Goal: Task Accomplishment & Management: Use online tool/utility

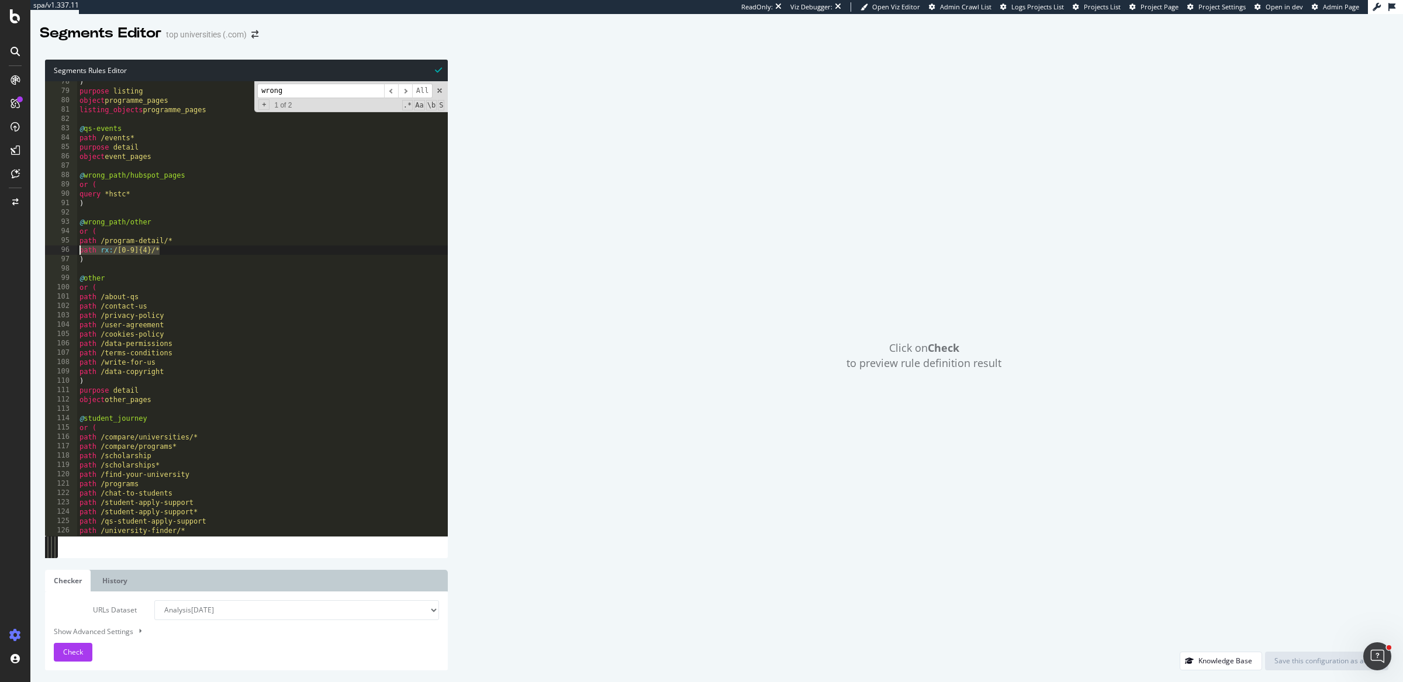
scroll to position [724, 0]
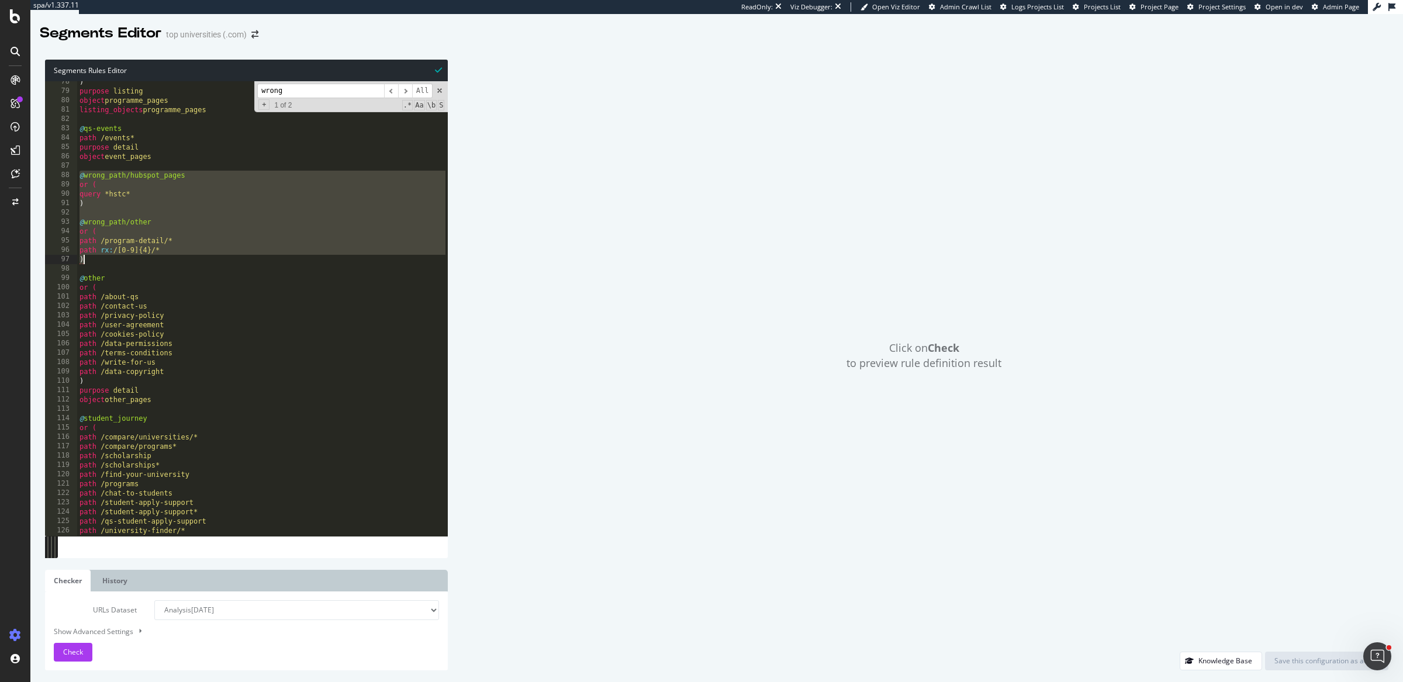
drag, startPoint x: 81, startPoint y: 174, endPoint x: 208, endPoint y: 261, distance: 153.4
click at [208, 261] on div ") purpose listing object programme_pages listing_objects programme_pages @ qs-e…" at bounding box center [262, 314] width 371 height 474
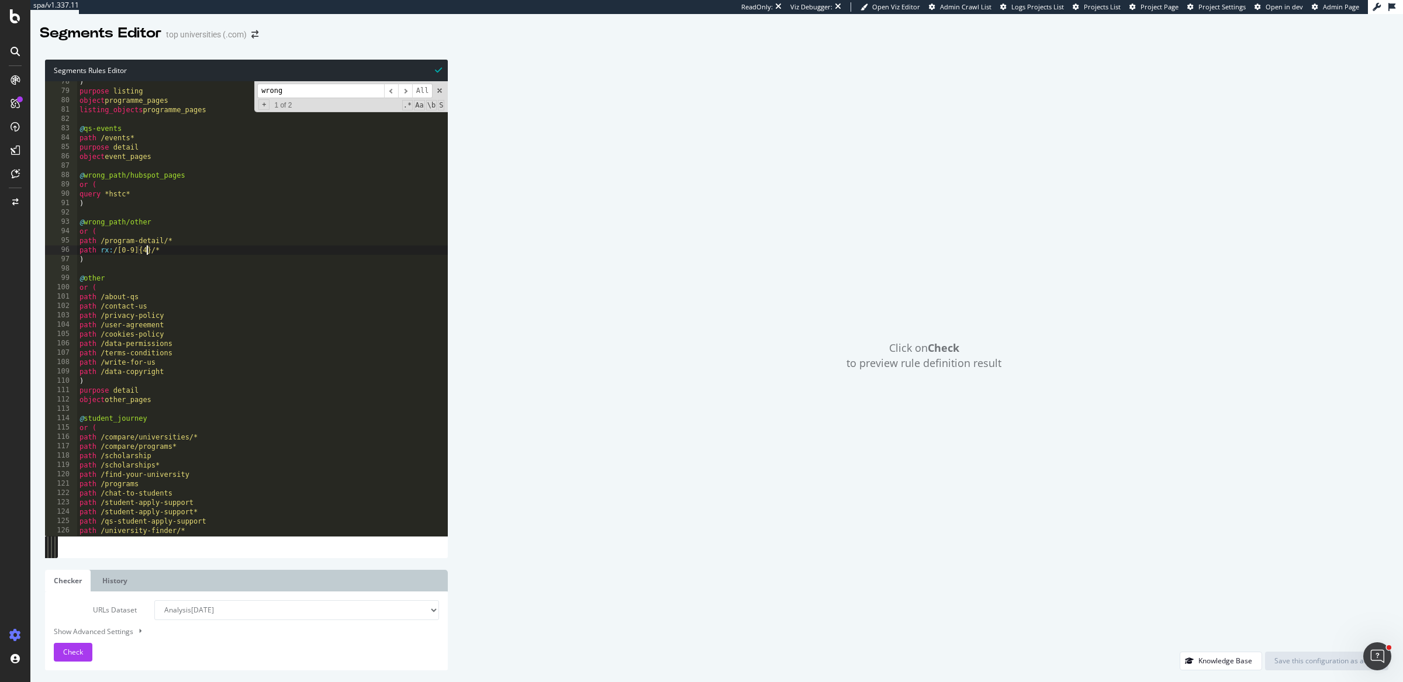
drag, startPoint x: 110, startPoint y: 254, endPoint x: 408, endPoint y: 2, distance: 390.0
drag, startPoint x: 105, startPoint y: 241, endPoint x: 164, endPoint y: 241, distance: 58.5
click at [164, 241] on div ") purpose listing object programme_pages listing_objects programme_pages @ qs-e…" at bounding box center [262, 314] width 371 height 474
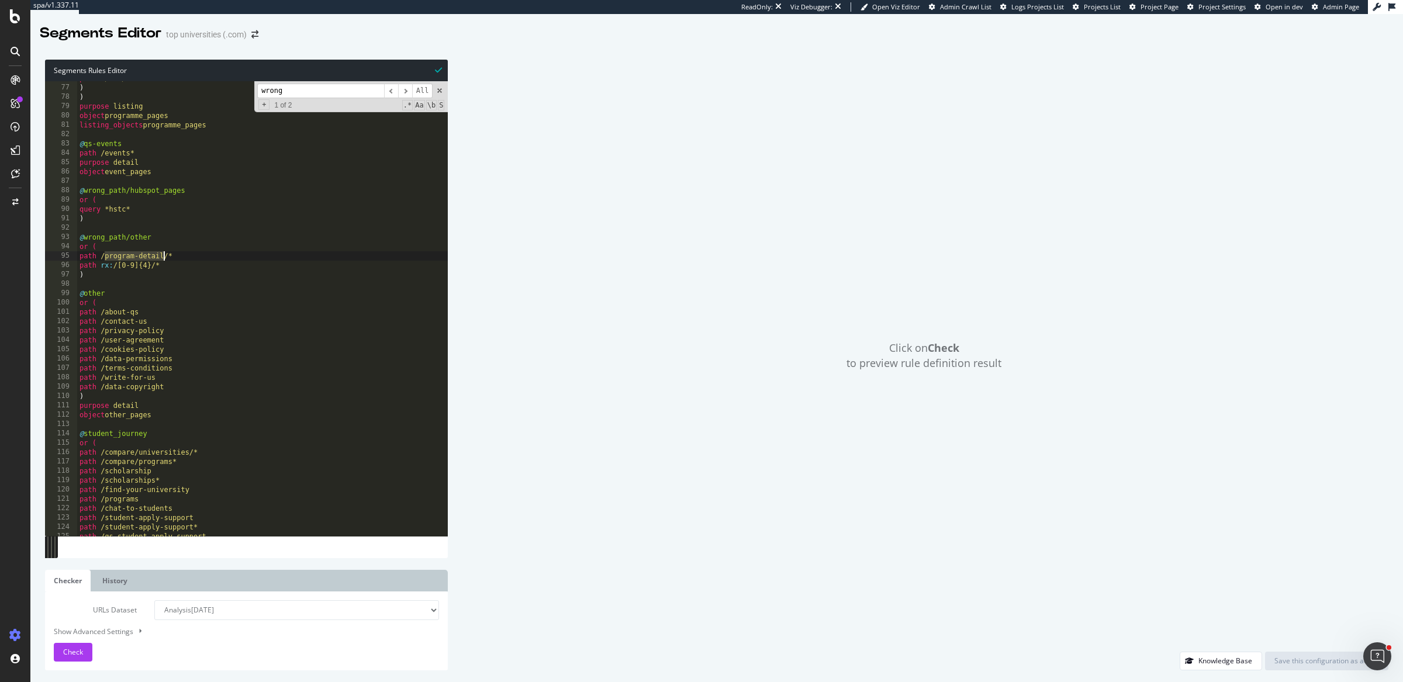
scroll to position [707, 0]
drag, startPoint x: 79, startPoint y: 191, endPoint x: 90, endPoint y: 219, distance: 30.2
click at [90, 219] on div "path */mba/* ) ) purpose listing object programme_pages listing_objects program…" at bounding box center [262, 312] width 371 height 474
click at [108, 258] on div "path */mba/* ) ) purpose listing object programme_pages listing_objects program…" at bounding box center [262, 312] width 371 height 474
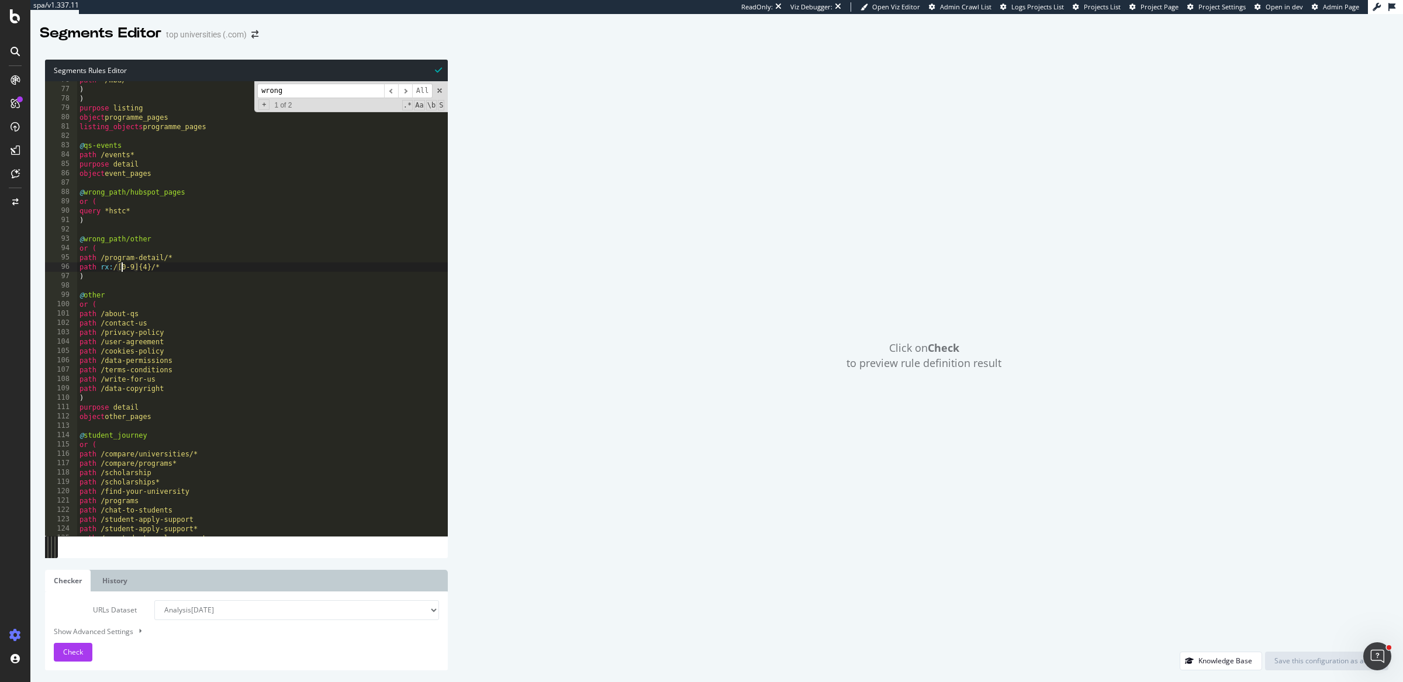
click at [123, 266] on div "path */mba/* ) ) purpose listing object programme_pages listing_objects program…" at bounding box center [262, 312] width 371 height 474
type textarea "path rx:/[0-9]{4}/*"
click at [123, 266] on div "path */mba/* ) ) purpose listing object programme_pages listing_objects program…" at bounding box center [262, 312] width 371 height 474
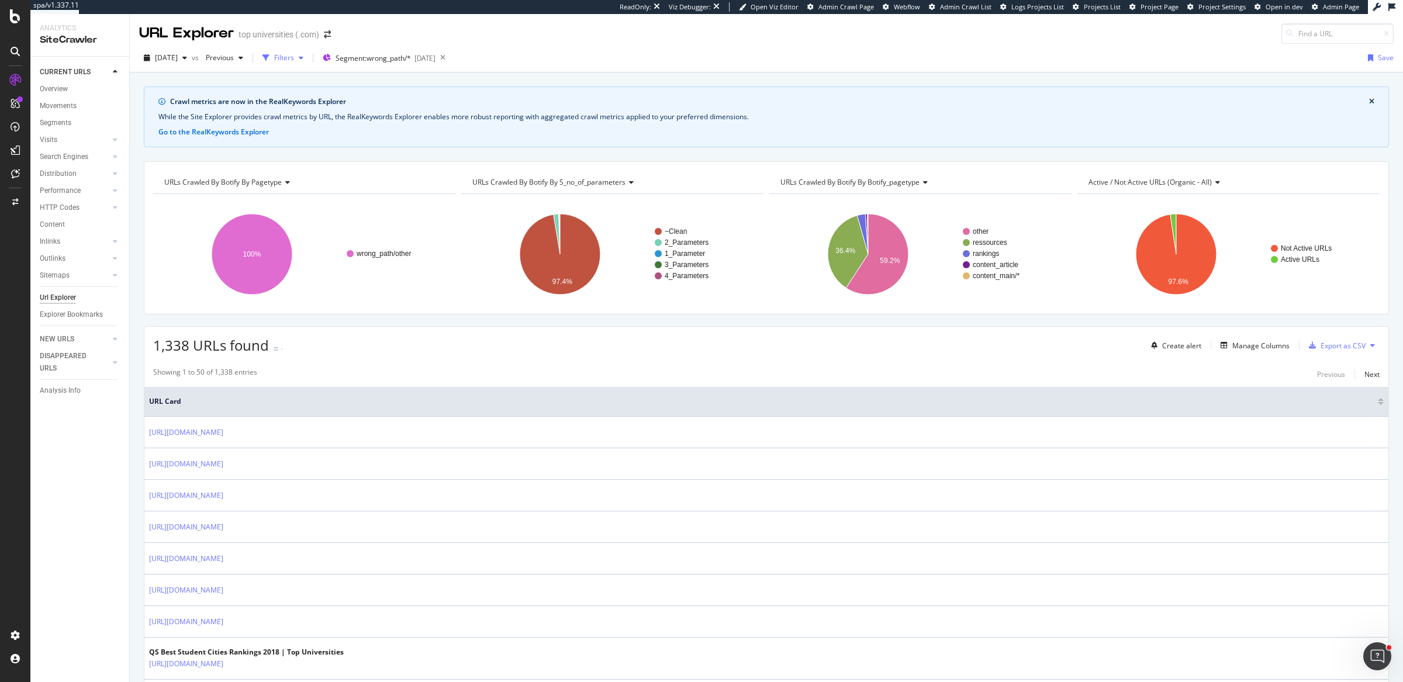
click at [294, 53] on div "Filters" at bounding box center [284, 58] width 20 height 10
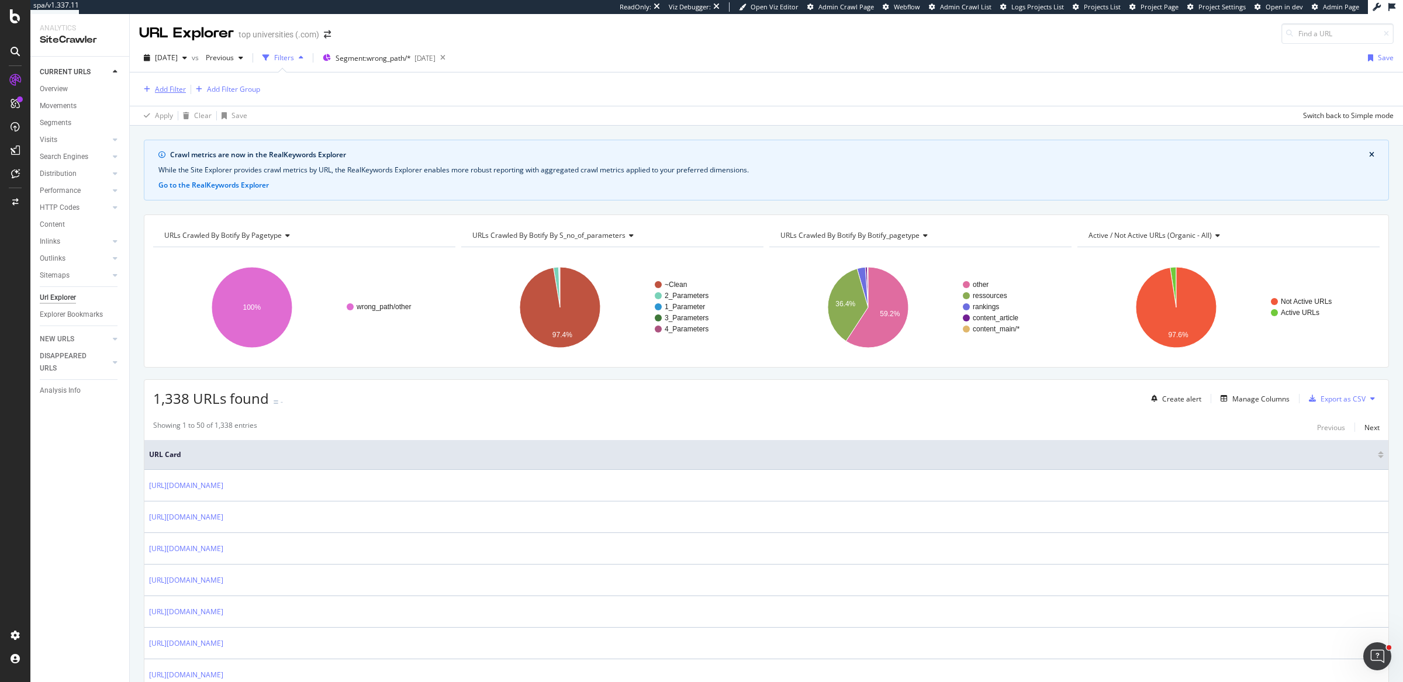
click at [155, 89] on div "Add Filter" at bounding box center [170, 89] width 31 height 10
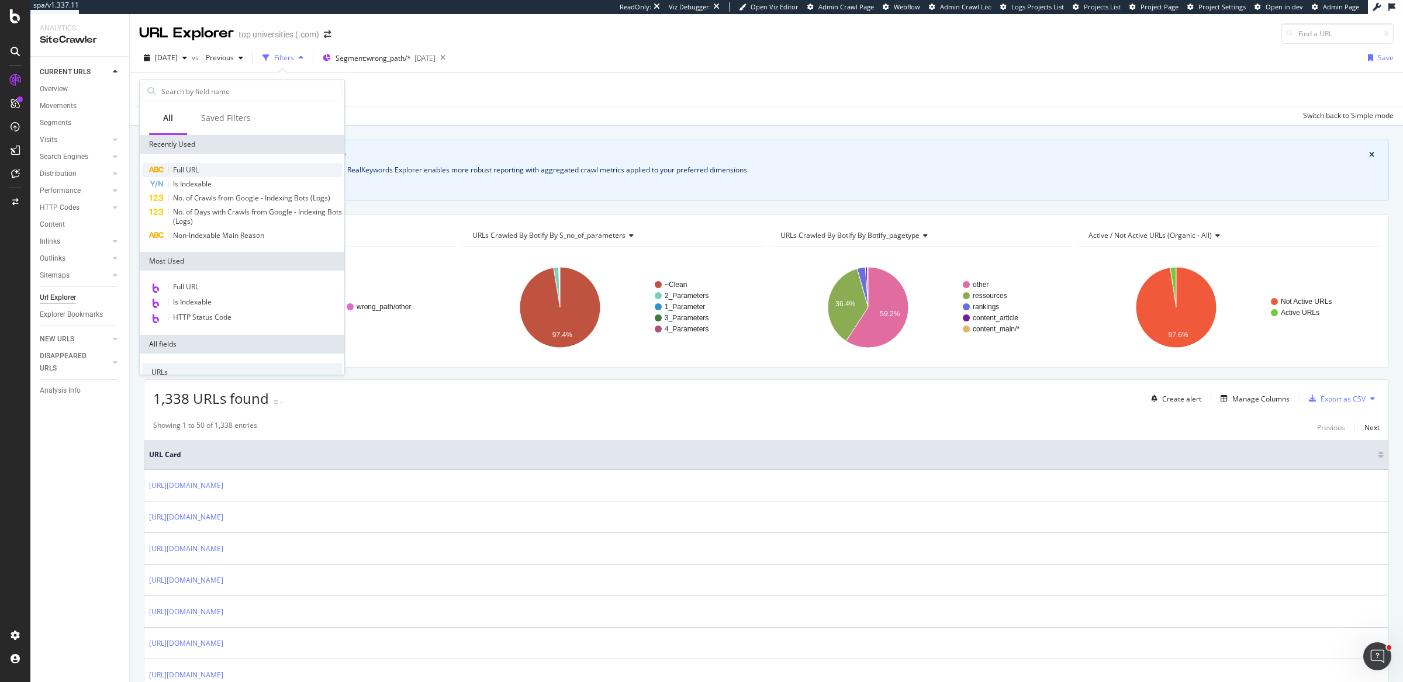
click at [223, 169] on div "Full URL" at bounding box center [242, 170] width 200 height 14
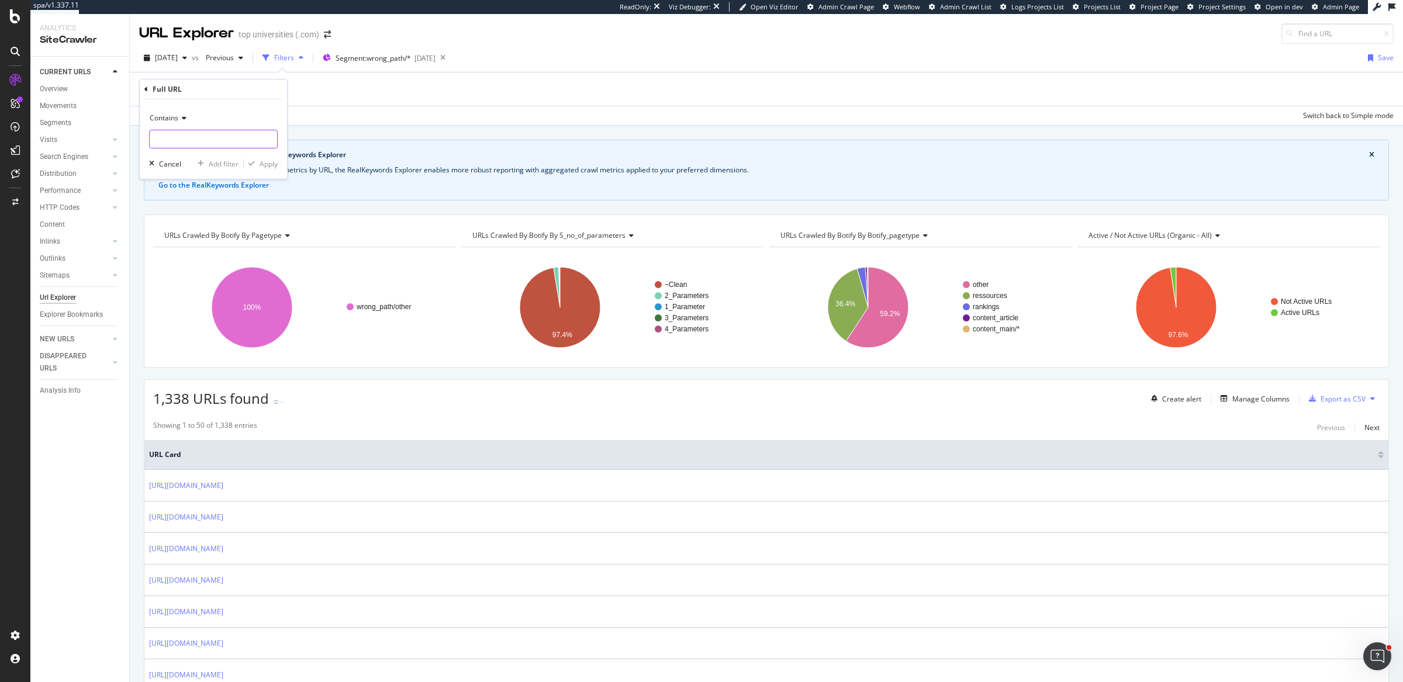
click at [219, 139] on input "text" at bounding box center [213, 139] width 127 height 19
paste input "program-detail"
type input "program-detail"
click at [268, 160] on div "Apply" at bounding box center [269, 164] width 18 height 10
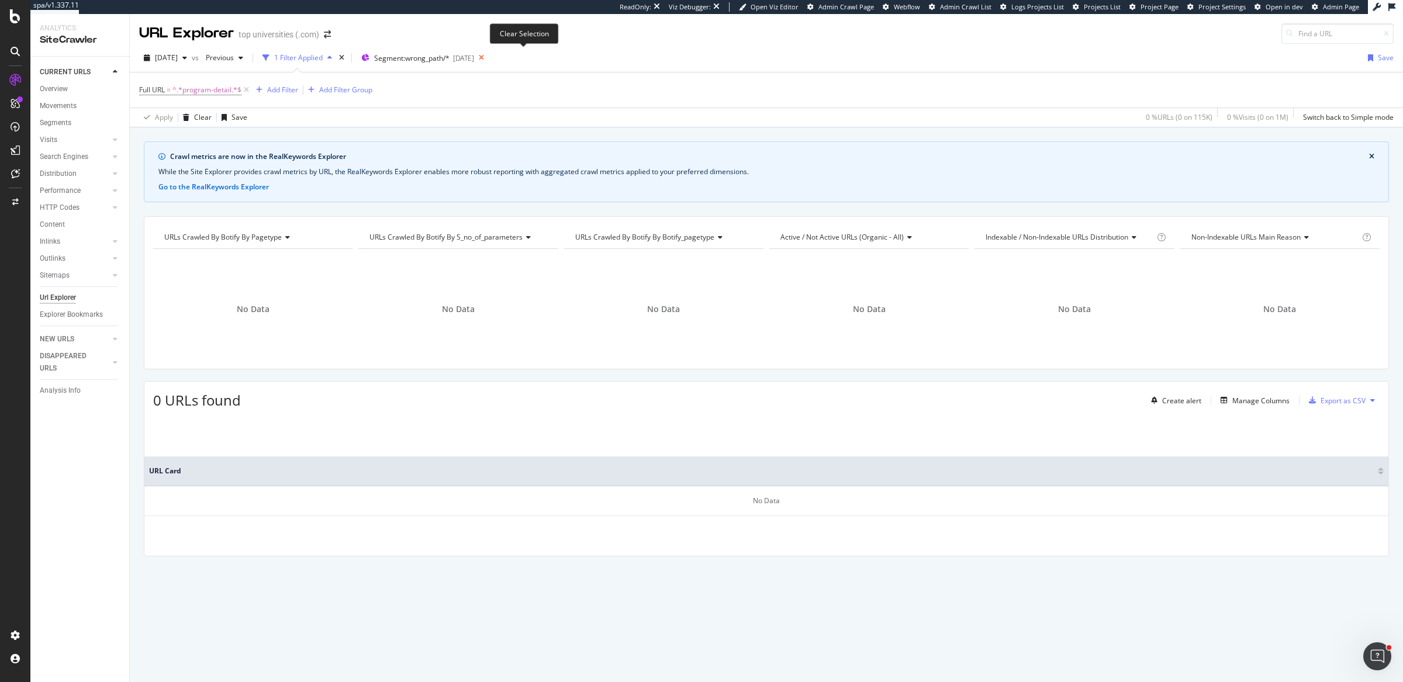
click at [489, 57] on icon at bounding box center [481, 58] width 15 height 16
click at [192, 61] on div "[DATE]" at bounding box center [165, 58] width 53 height 18
click at [229, 151] on div "655K URLs" at bounding box center [243, 151] width 34 height 11
click at [192, 51] on div "[DATE]" at bounding box center [165, 58] width 53 height 18
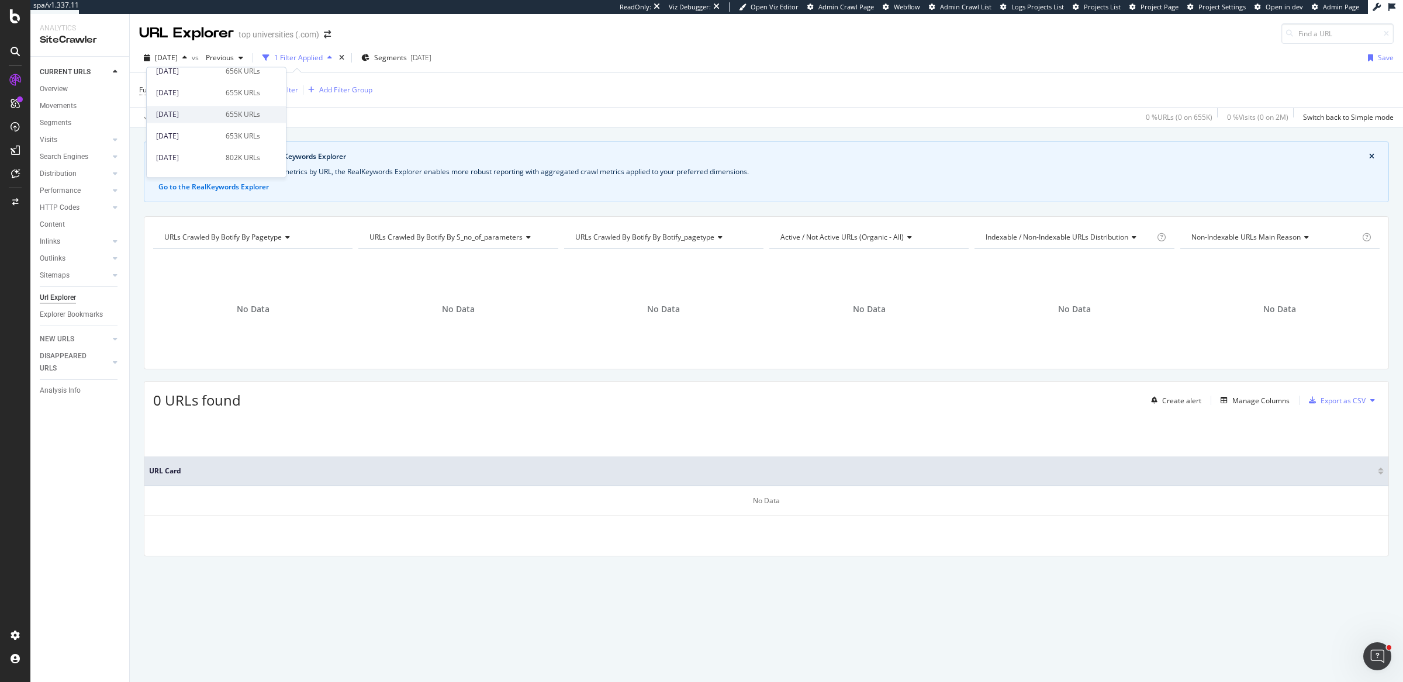
scroll to position [260, 0]
click at [211, 96] on div "[DATE]" at bounding box center [187, 96] width 63 height 11
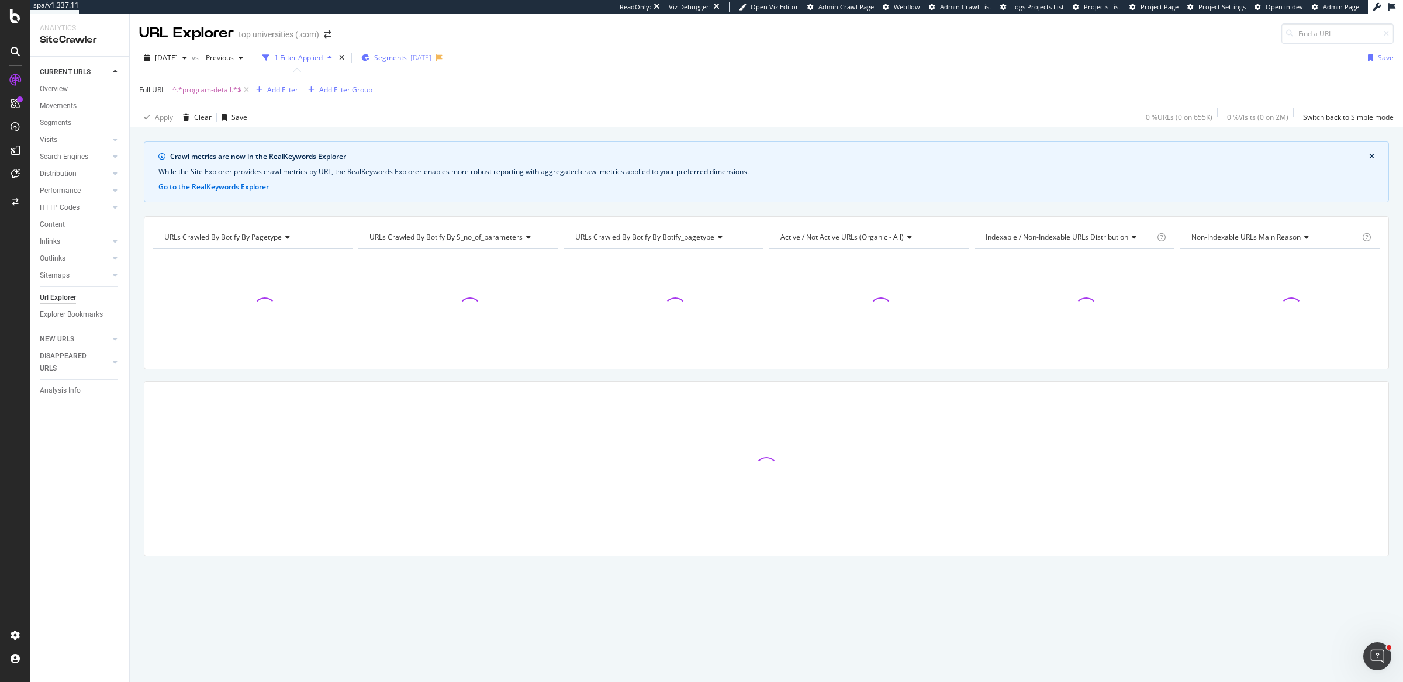
click at [431, 56] on div "2025-05-06" at bounding box center [420, 58] width 21 height 10
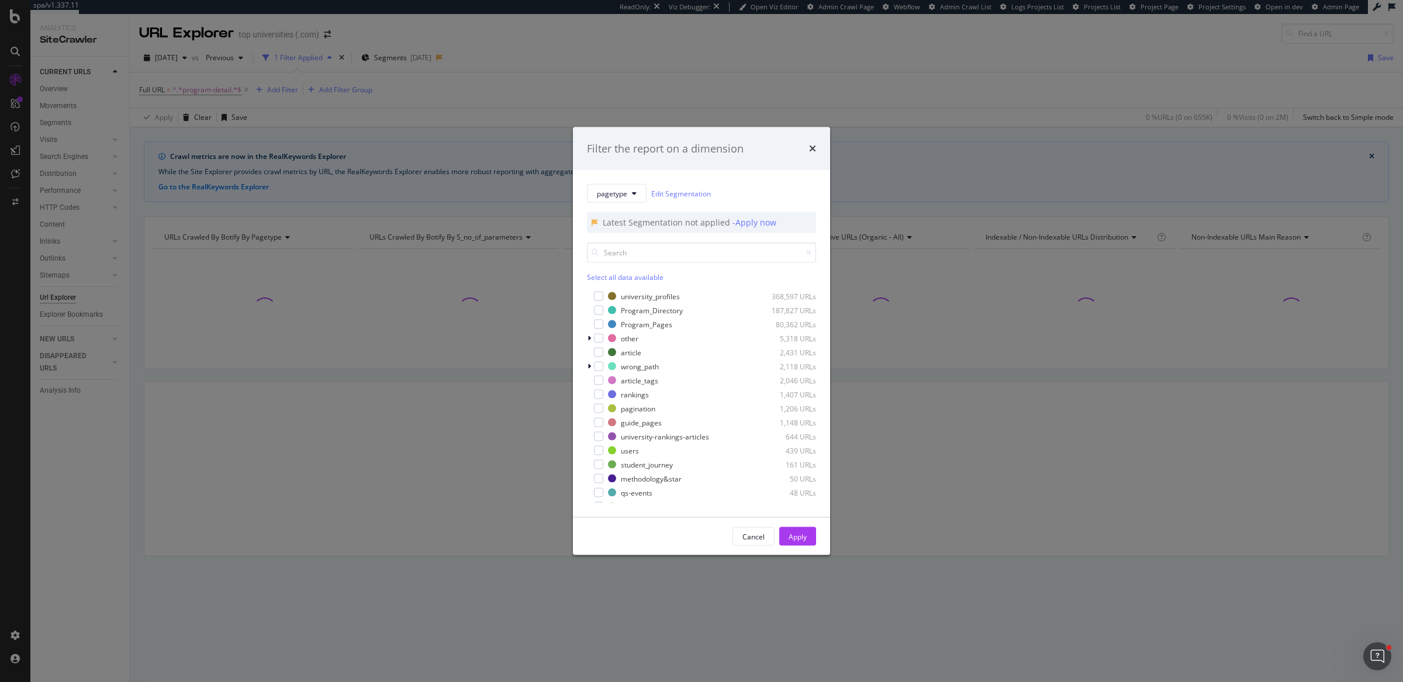
click at [654, 66] on div "Filter the report on a dimension pagetype Edit Segmentation Latest Segmentation…" at bounding box center [701, 341] width 1403 height 682
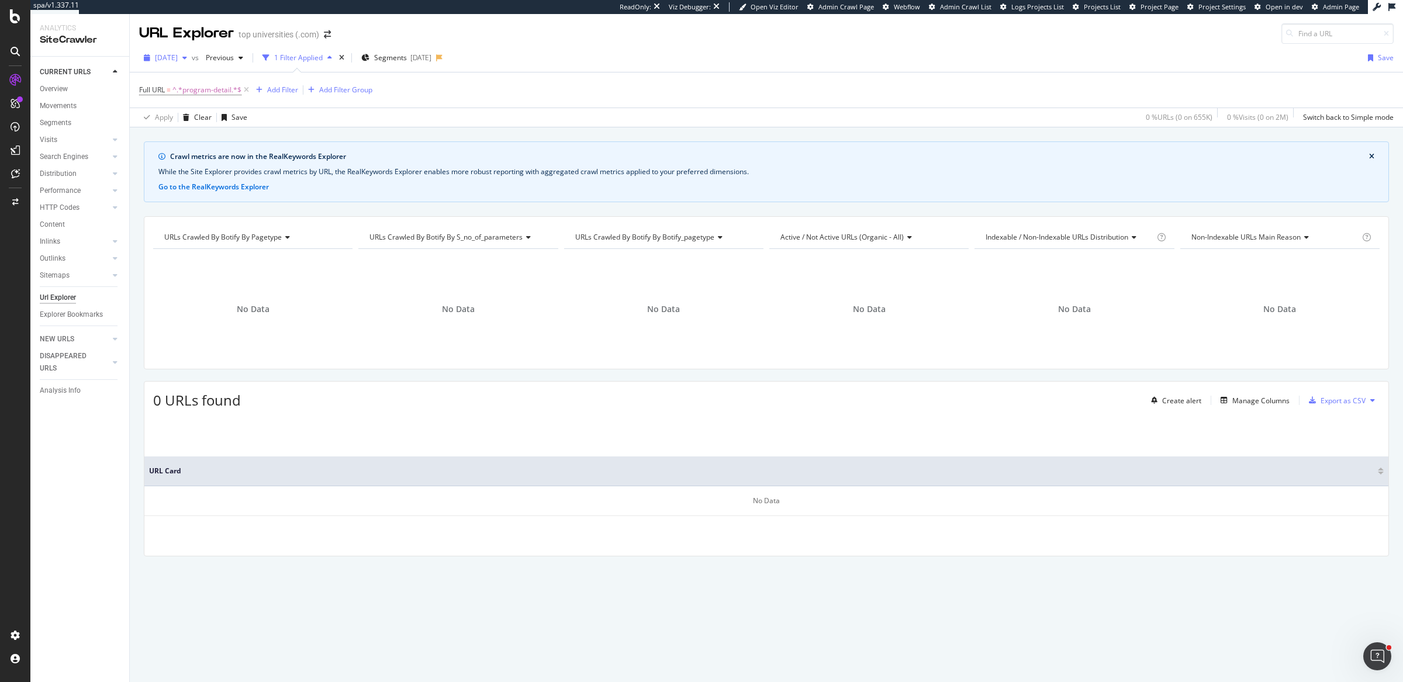
click at [178, 59] on span "[DATE]" at bounding box center [166, 58] width 23 height 10
click at [223, 92] on div "2025 Aug. 30th 115K URLs" at bounding box center [216, 99] width 139 height 17
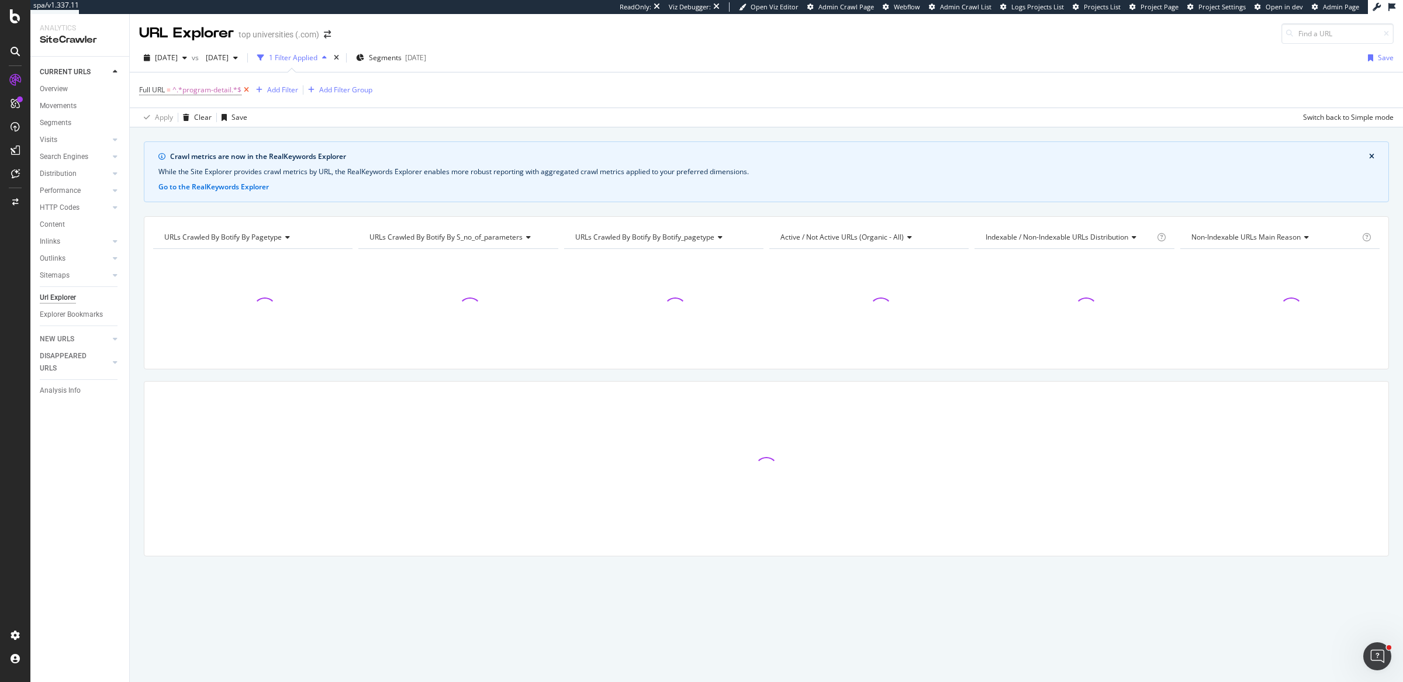
click at [247, 87] on icon at bounding box center [246, 90] width 10 height 12
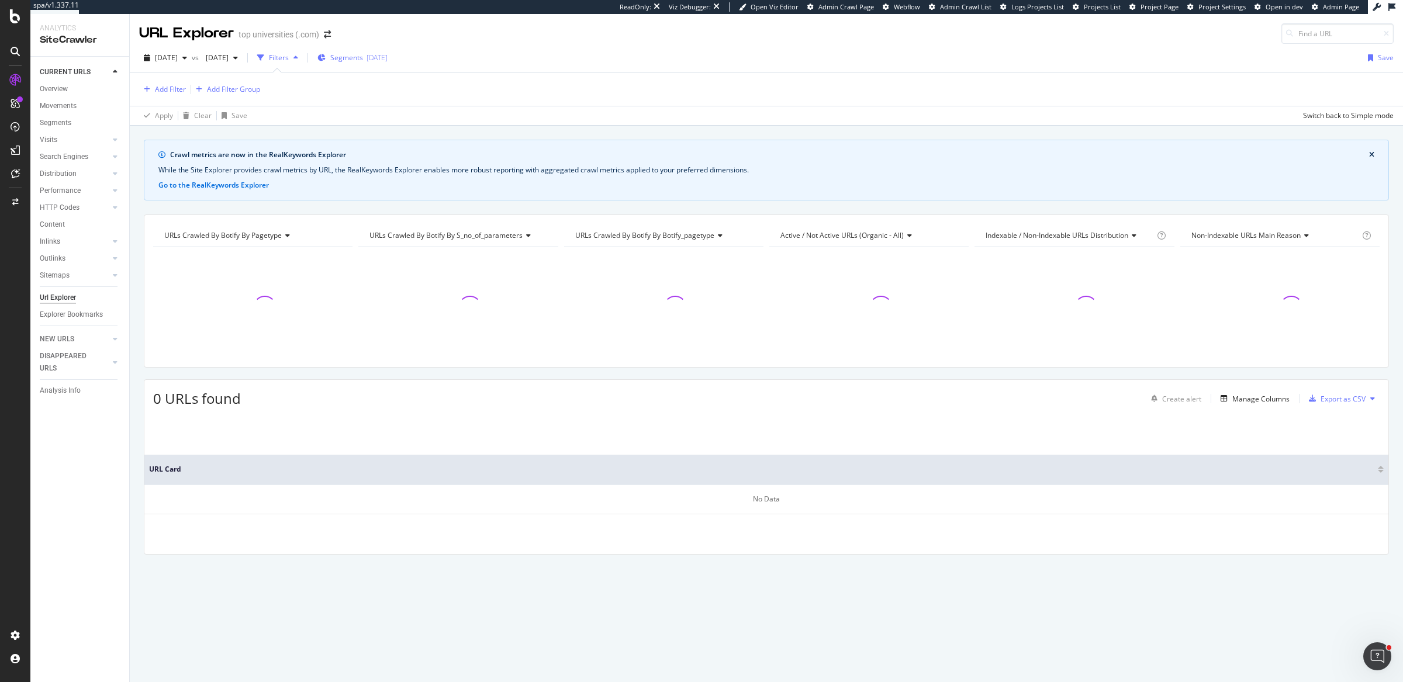
click at [388, 51] on div "Segments 2025-07-10" at bounding box center [352, 58] width 70 height 18
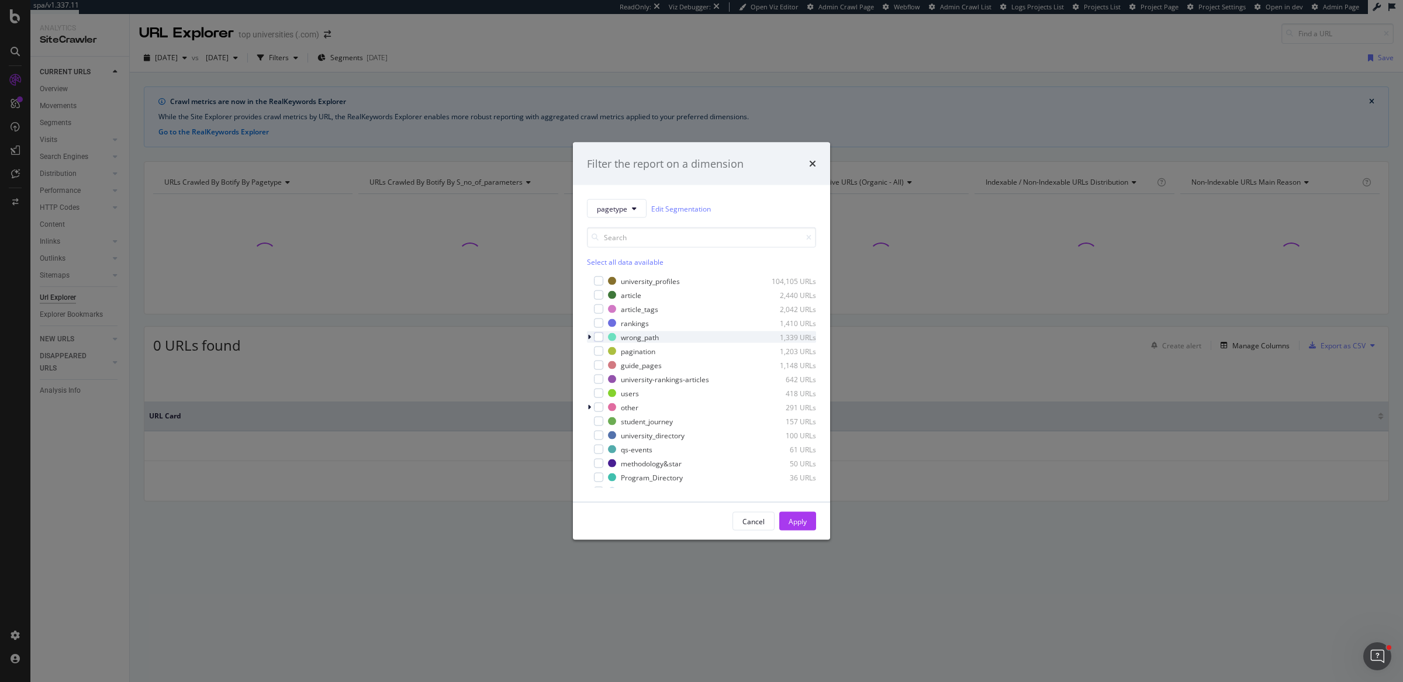
click at [603, 337] on div "wrong_path 1,339 URLs" at bounding box center [701, 337] width 229 height 12
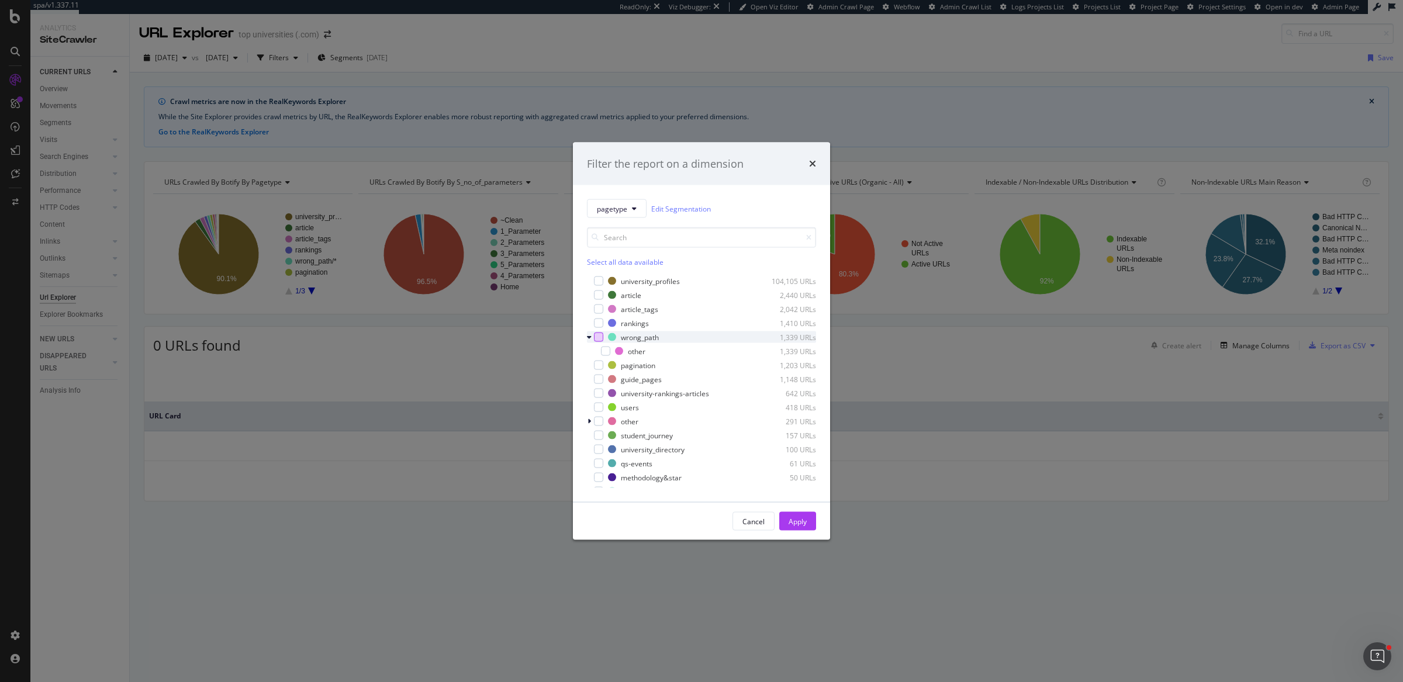
click at [601, 335] on div "modal" at bounding box center [598, 337] width 9 height 9
click at [794, 516] on div "Apply" at bounding box center [798, 521] width 18 height 10
